Goal: Information Seeking & Learning: Learn about a topic

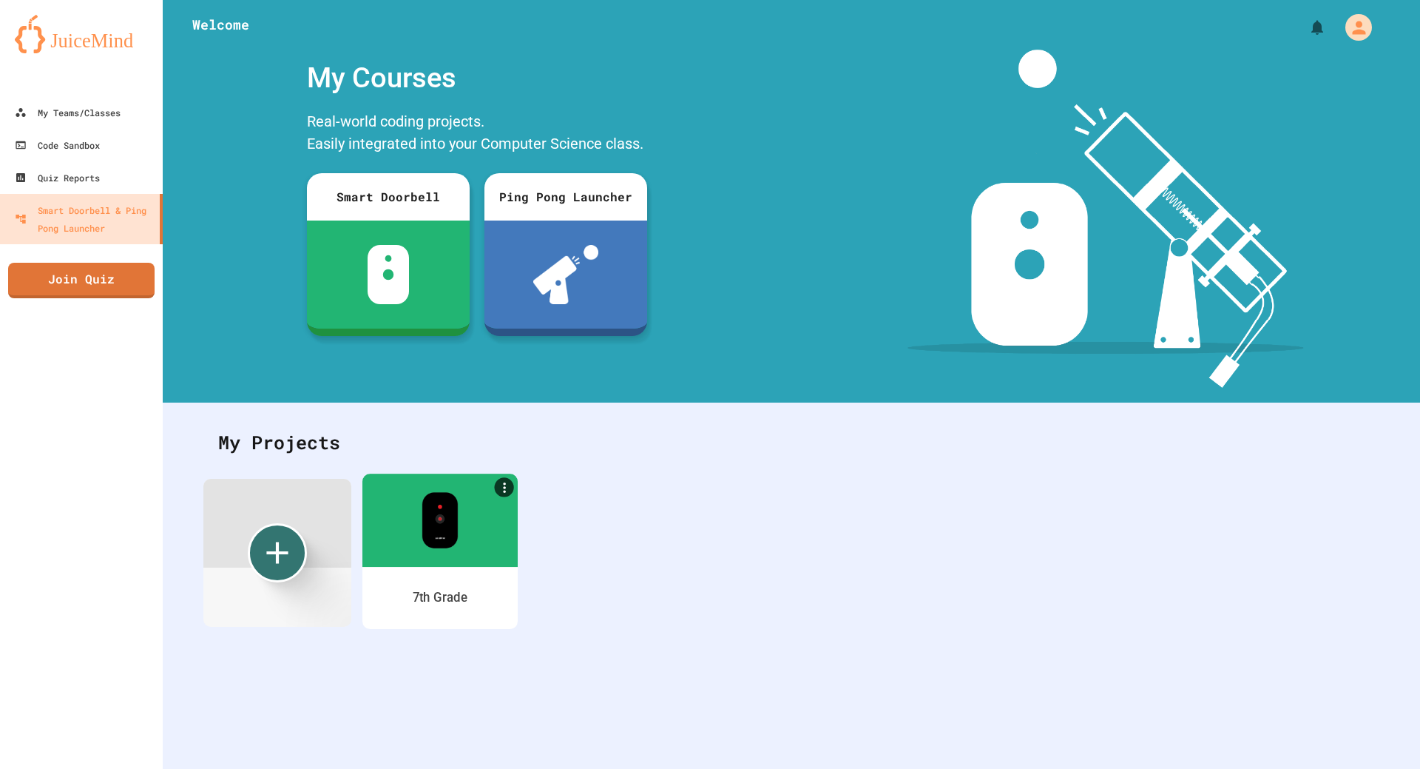
click at [374, 525] on div at bounding box center [439, 519] width 155 height 93
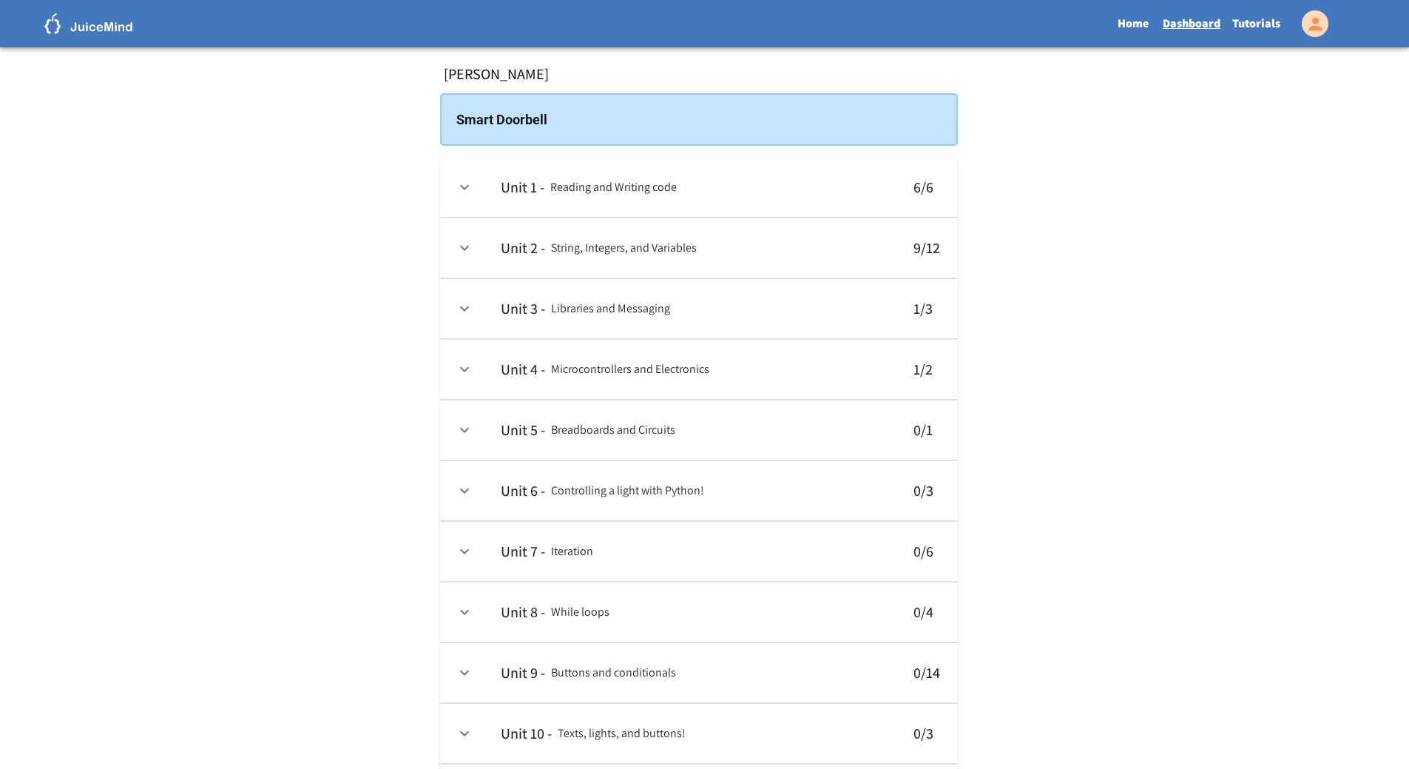
click at [1259, 17] on link "Tutorials" at bounding box center [1257, 24] width 60 height 34
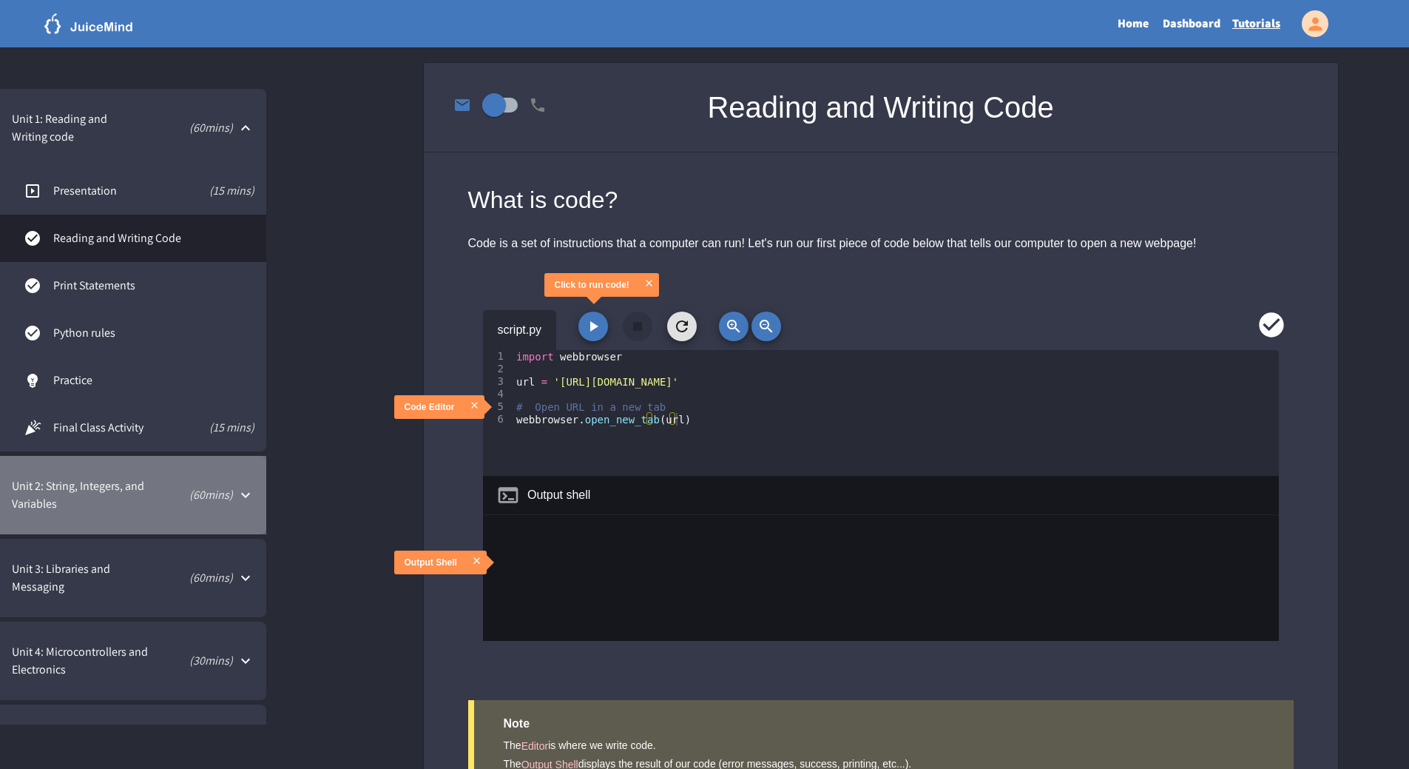
click at [127, 481] on span "Unit 2: String, Integers, and Variables" at bounding box center [81, 495] width 138 height 36
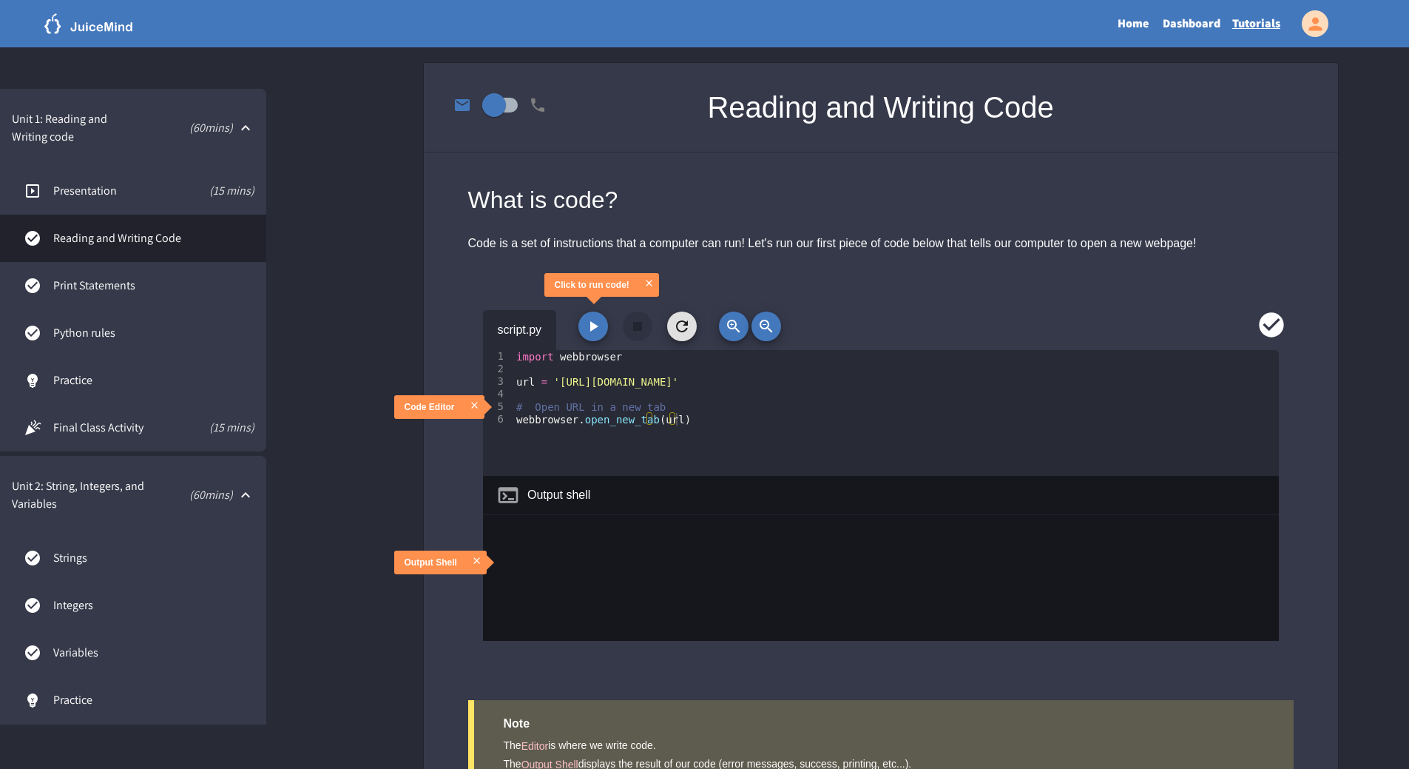
click at [127, 481] on span "Unit 2: String, Integers, and Variables" at bounding box center [81, 495] width 138 height 36
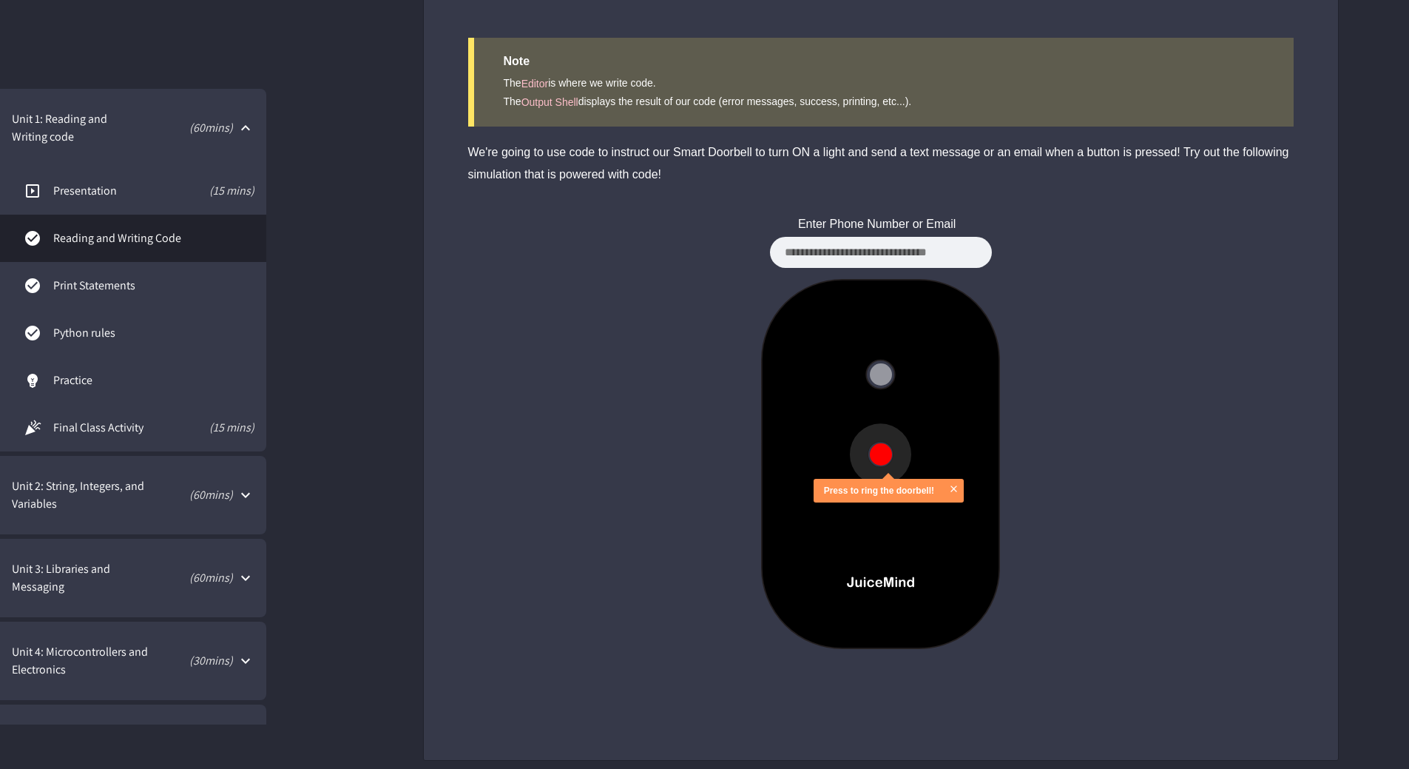
scroll to position [669, 0]
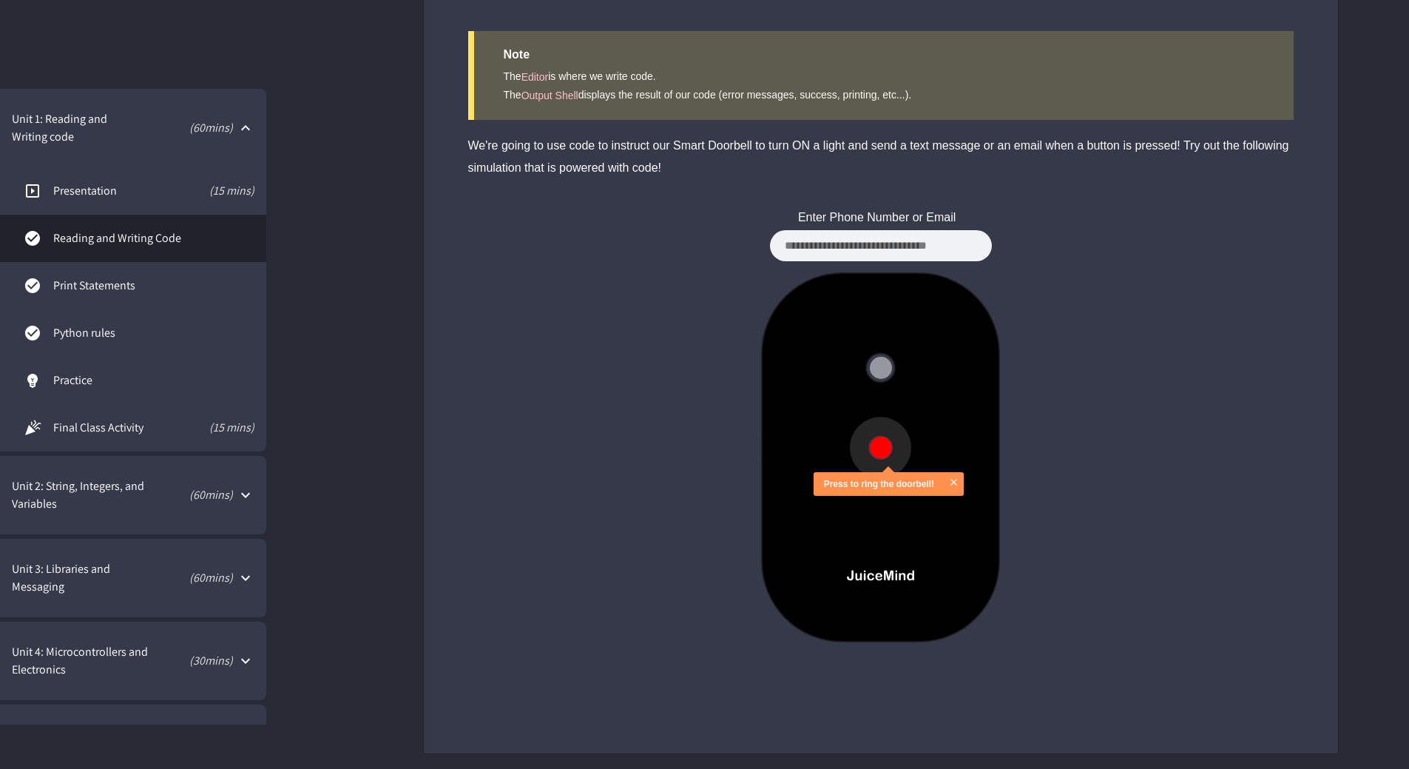
click at [883, 443] on button at bounding box center [881, 447] width 22 height 22
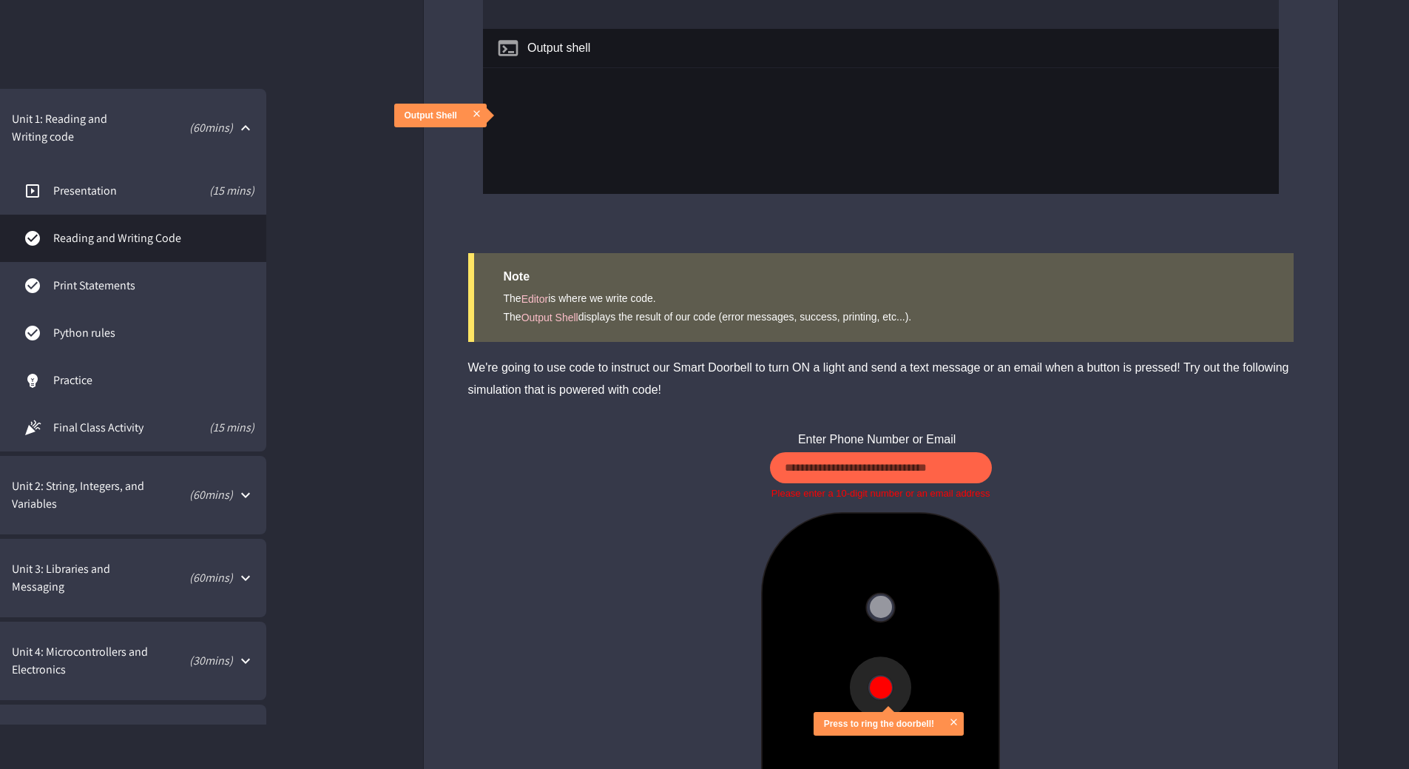
scroll to position [299, 0]
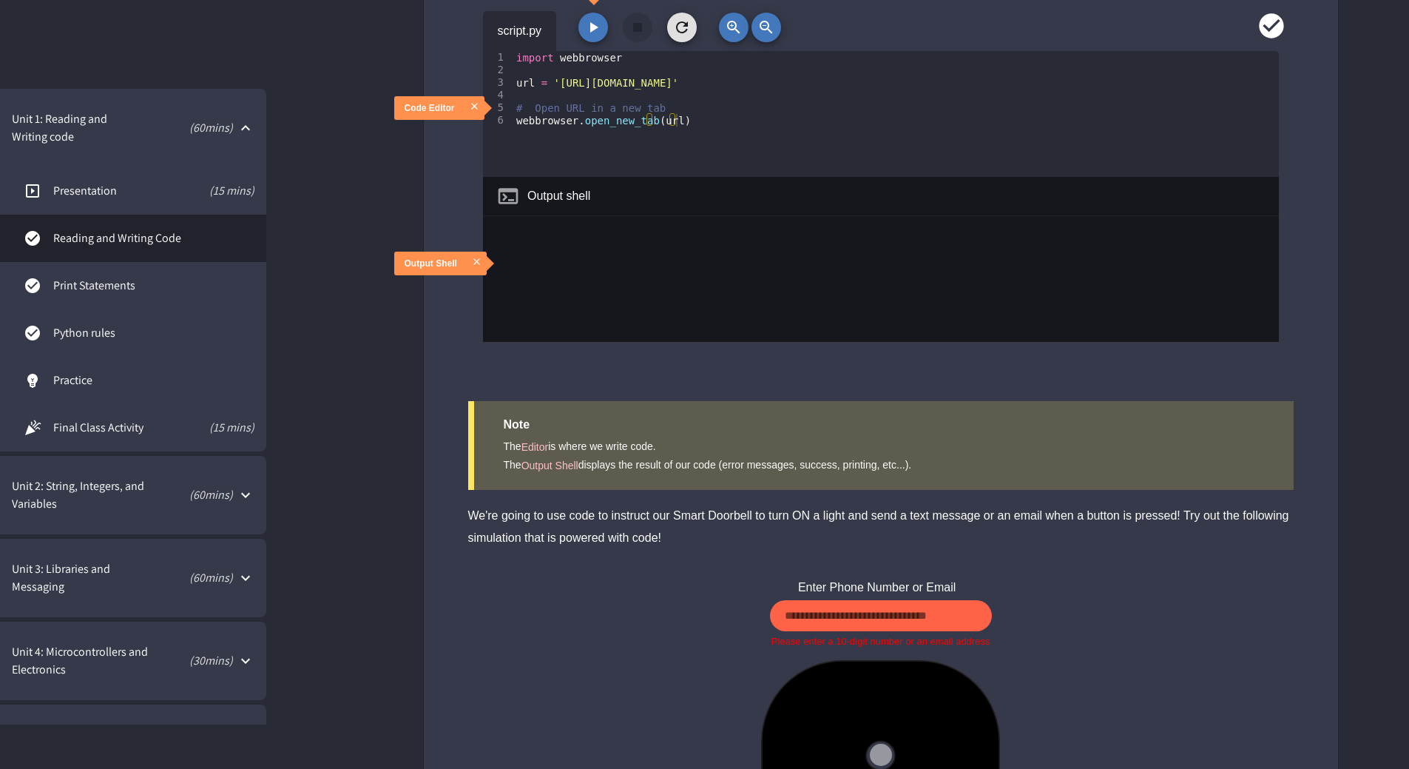
click at [887, 608] on input at bounding box center [881, 616] width 222 height 32
click at [964, 537] on div "We're going to use code to instruct our Smart Doorbell to turn ON a light and s…" at bounding box center [881, 527] width 826 height 44
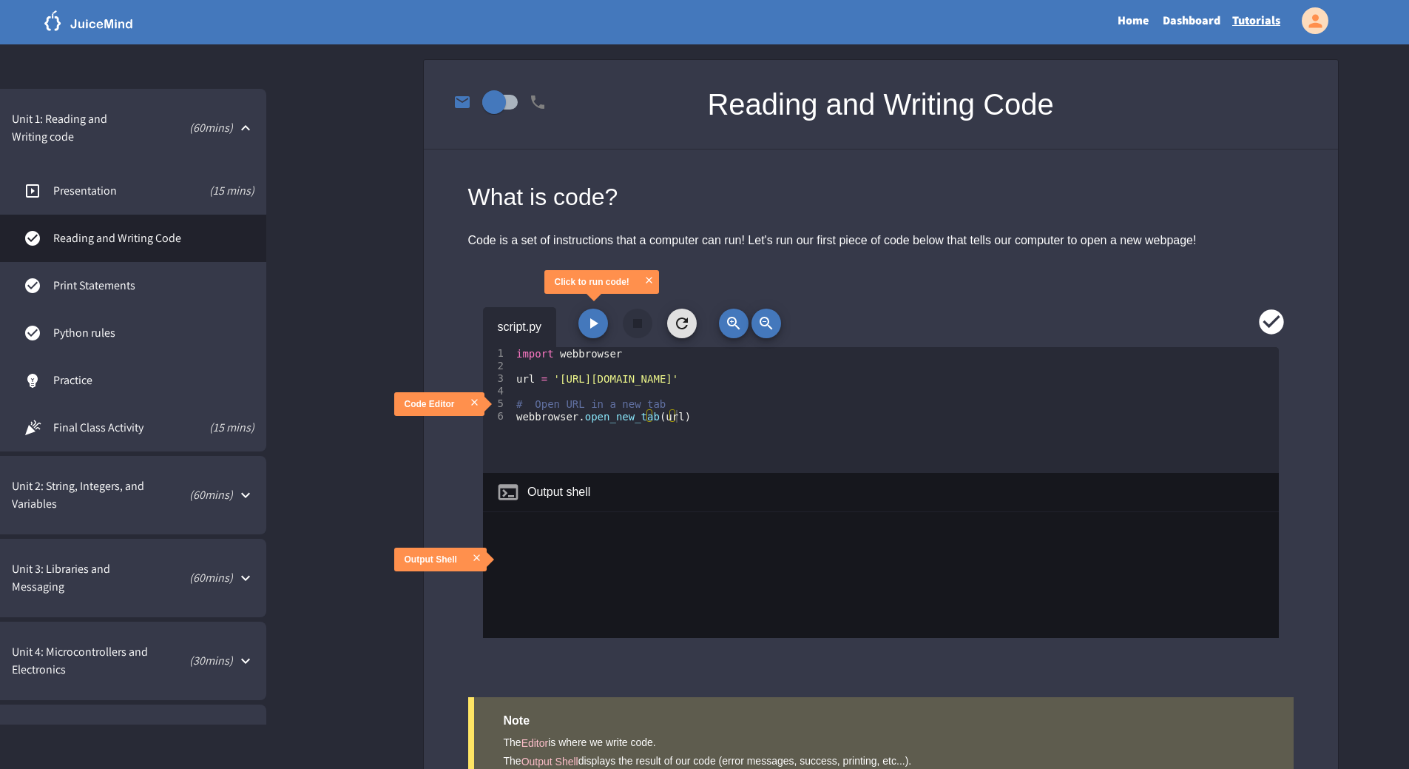
scroll to position [0, 0]
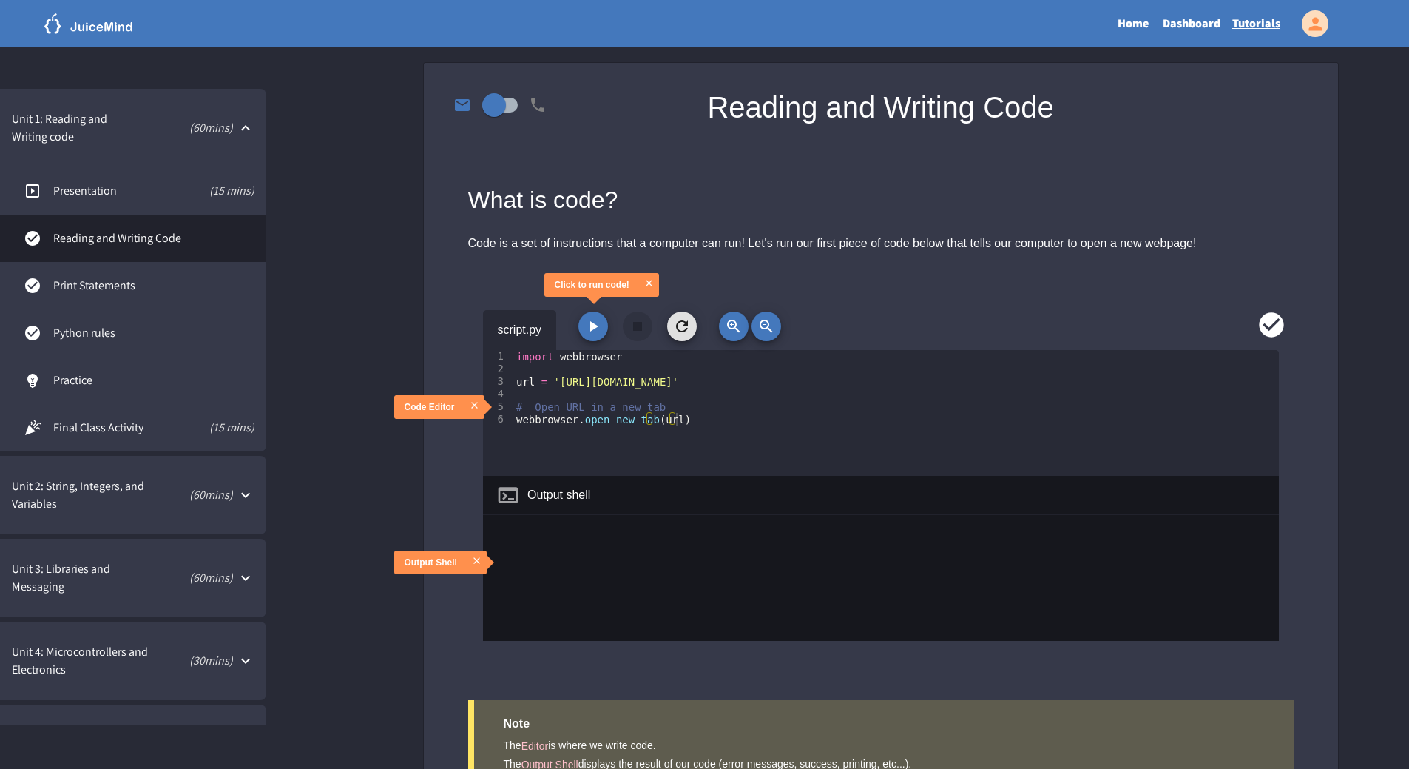
click at [587, 345] on div "script.py" at bounding box center [881, 330] width 796 height 40
click at [588, 362] on div "import webbrowser url = '[URL][DOMAIN_NAME]' # Open URL in a new tab webbrowser…" at bounding box center [896, 425] width 766 height 151
click at [595, 321] on icon "button" at bounding box center [593, 326] width 18 height 18
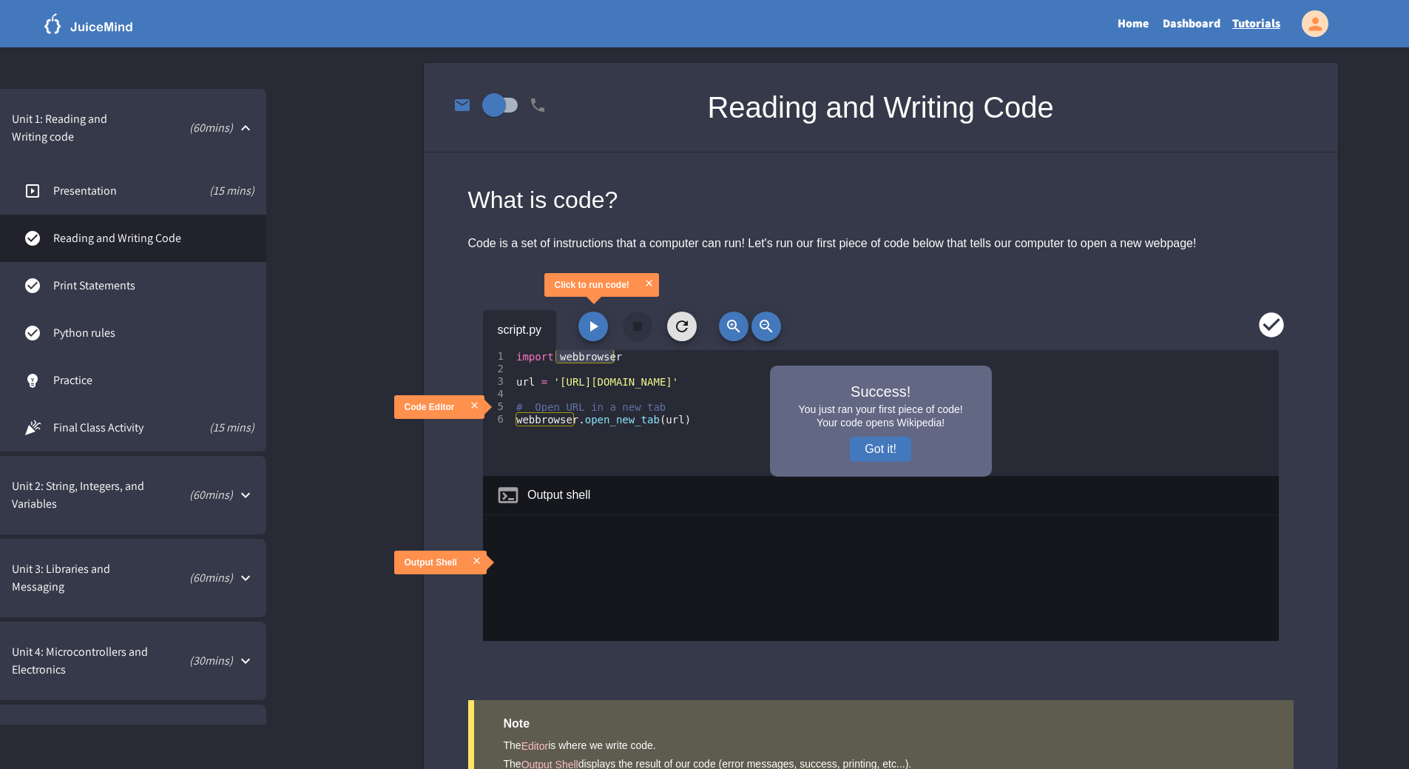
click at [594, 112] on div "Reading and Writing Code" at bounding box center [881, 108] width 914 height 90
drag, startPoint x: 594, startPoint y: 362, endPoint x: 766, endPoint y: 274, distance: 193.5
click at [766, 274] on div at bounding box center [881, 272] width 914 height 37
click at [904, 448] on button "Got it!" at bounding box center [880, 448] width 61 height 25
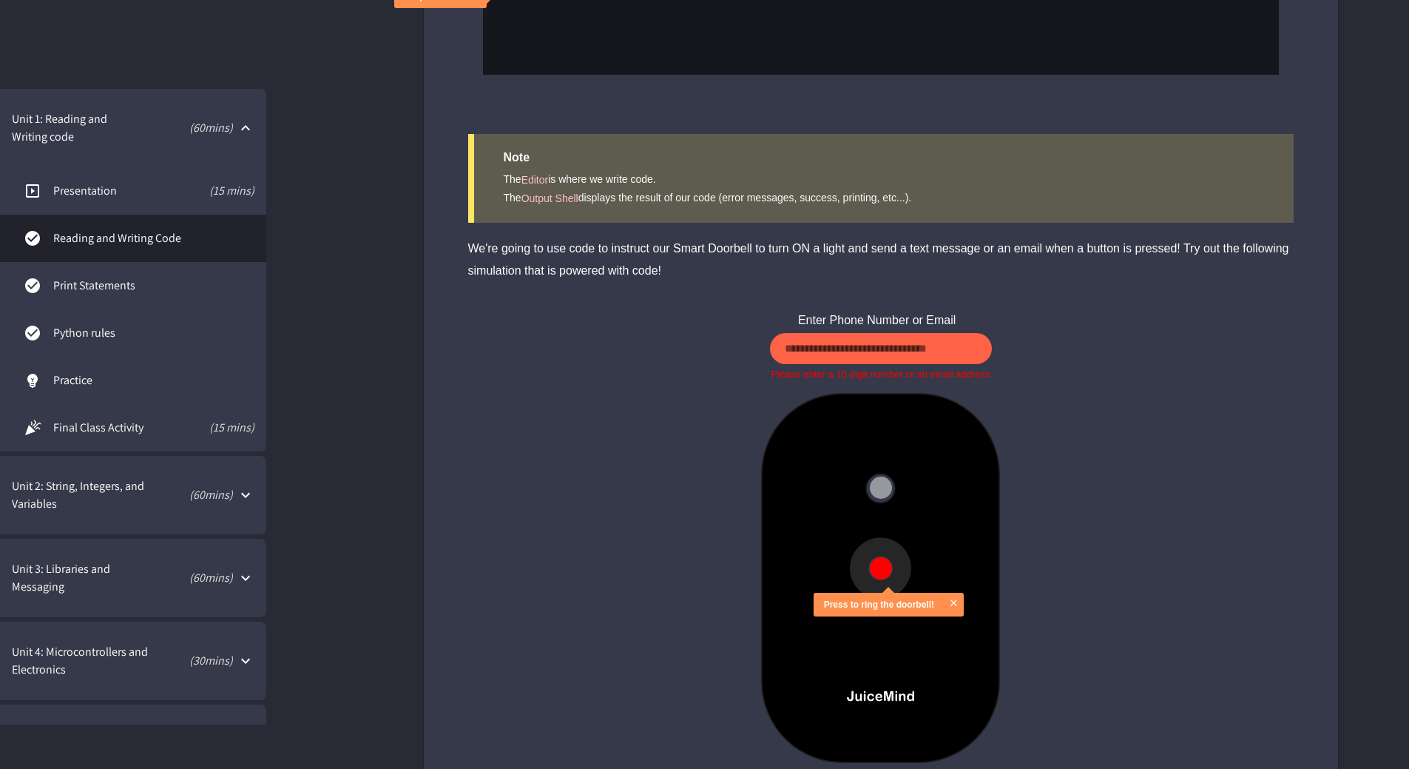
scroll to position [592, 0]
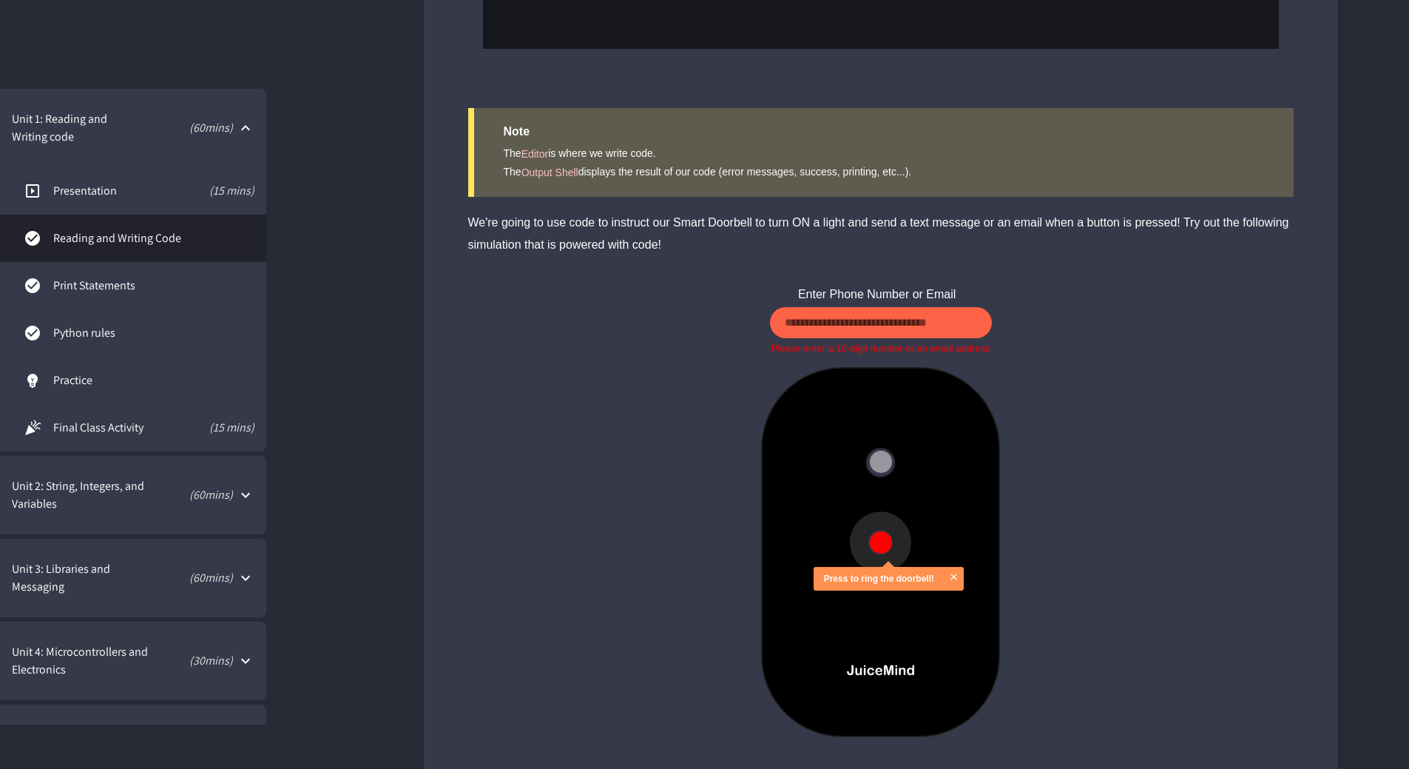
click at [198, 278] on span "Print Statements" at bounding box center [153, 286] width 201 height 18
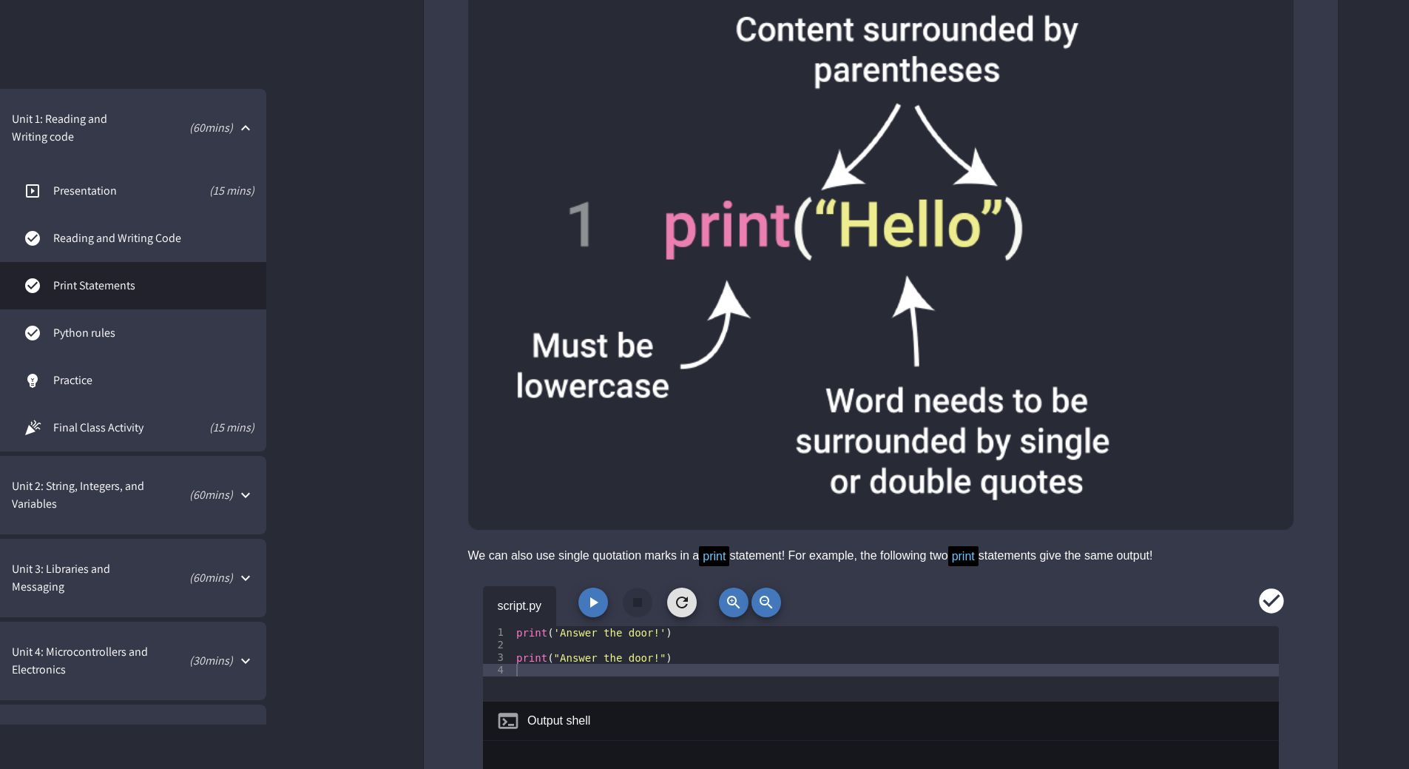
scroll to position [814, 0]
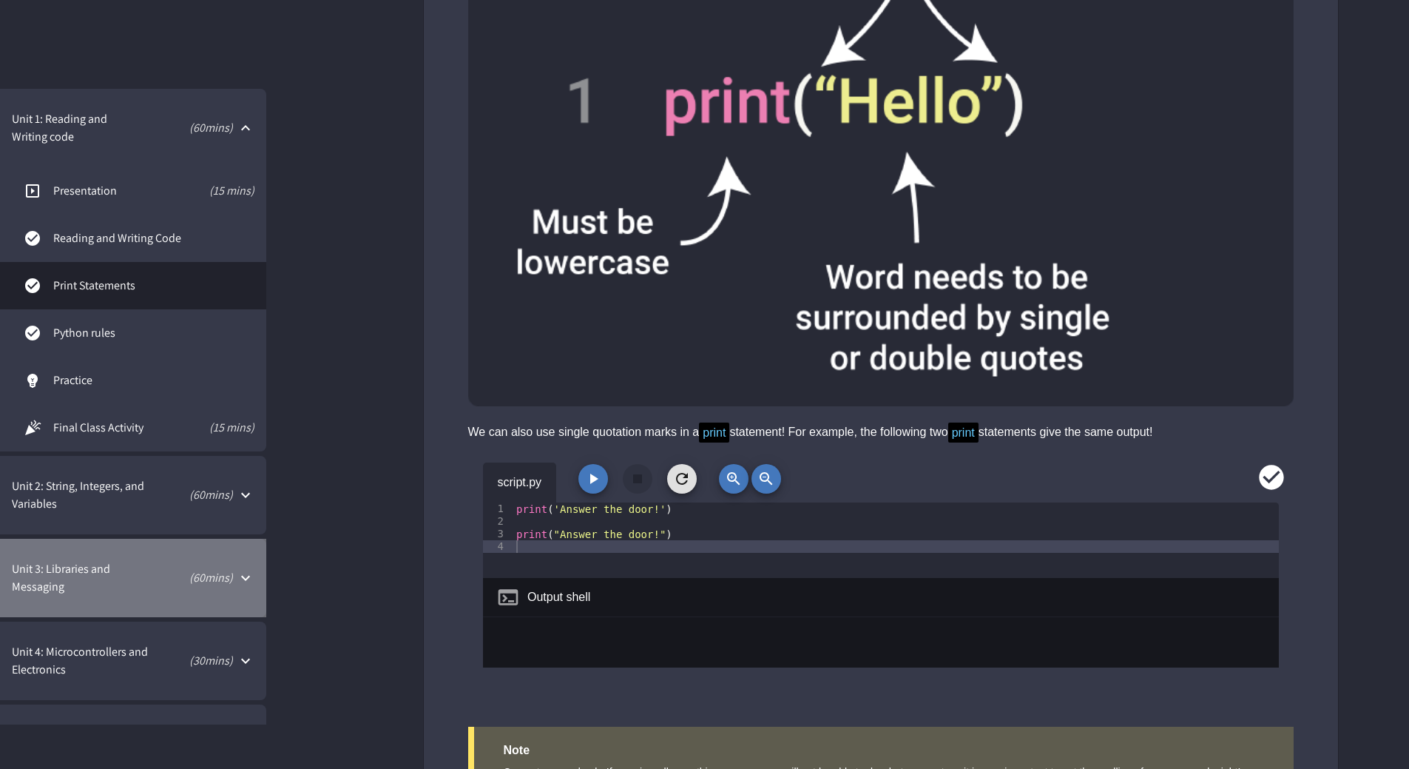
click at [192, 593] on div "Unit 3: Libraries and Messaging ( 60 mins)" at bounding box center [133, 578] width 266 height 78
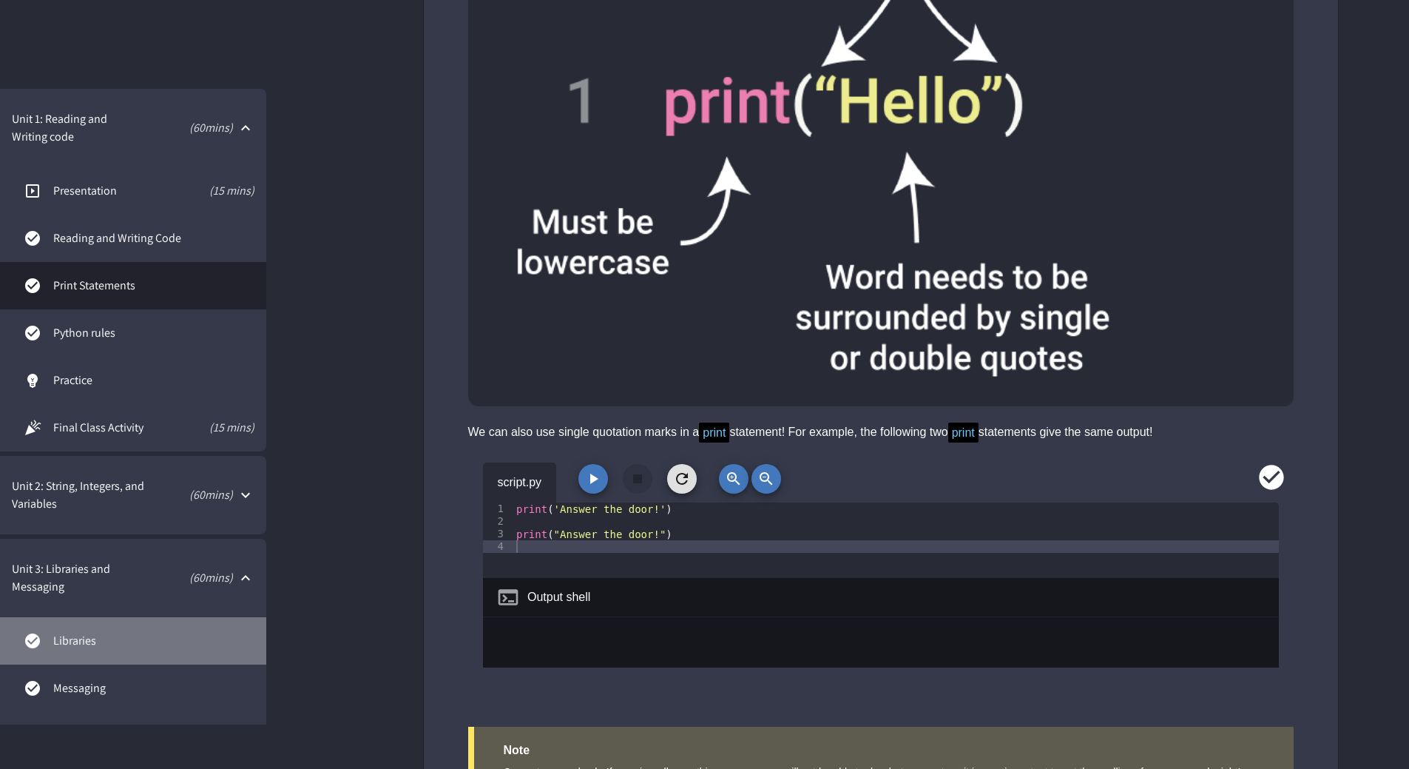
click at [163, 630] on link "Libraries" at bounding box center [133, 640] width 266 height 47
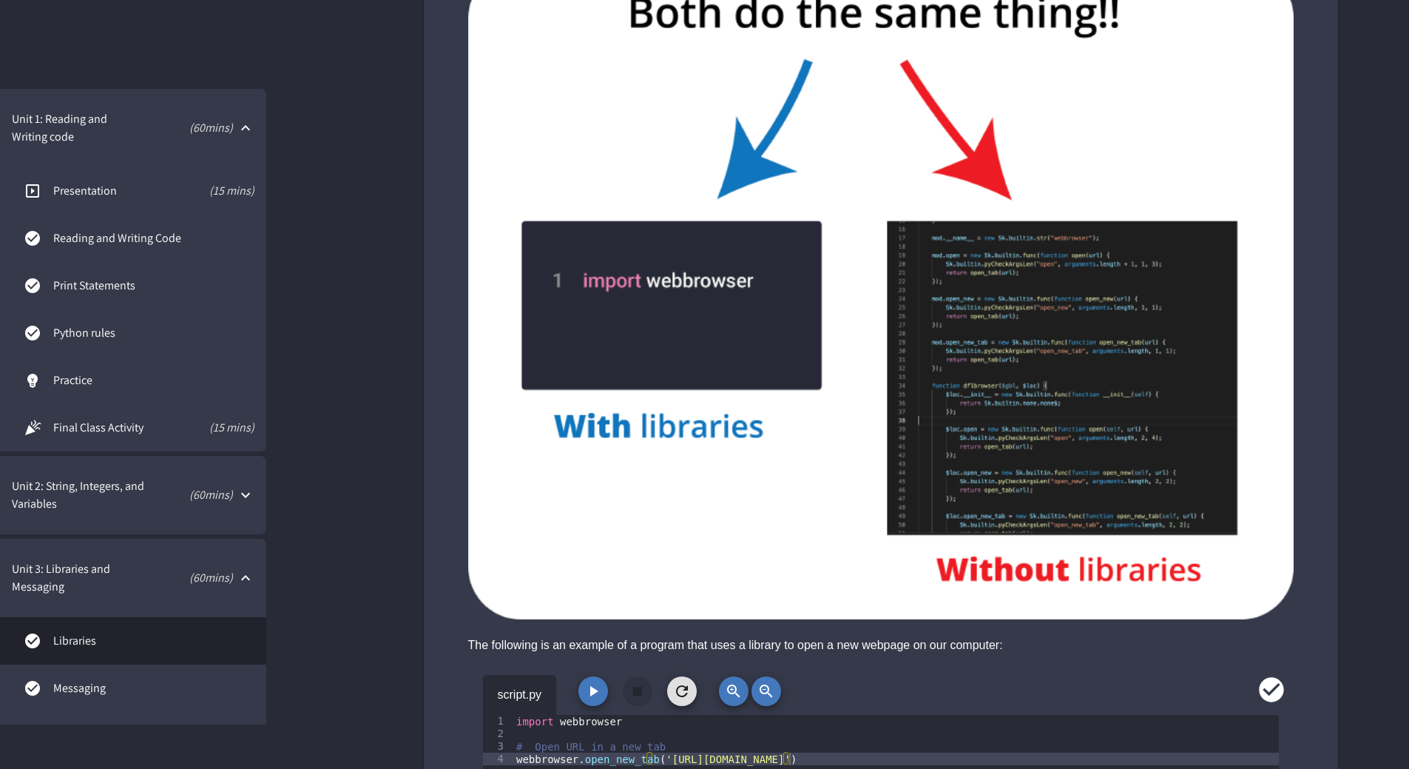
scroll to position [888, 0]
